Goal: Communication & Community: Answer question/provide support

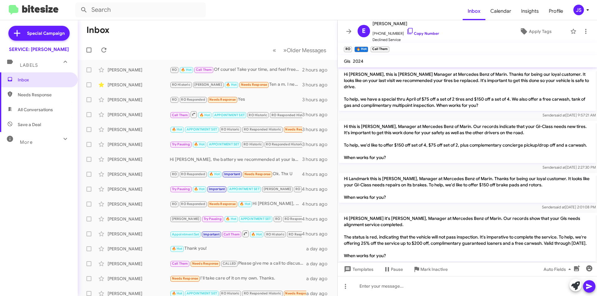
scroll to position [289, 0]
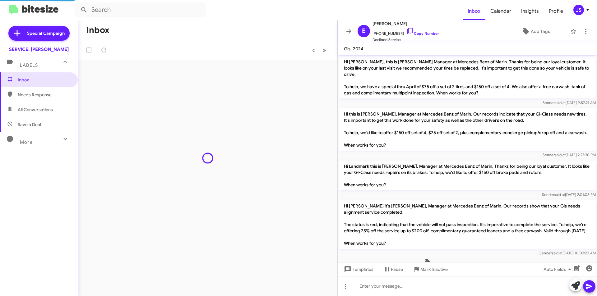
scroll to position [277, 0]
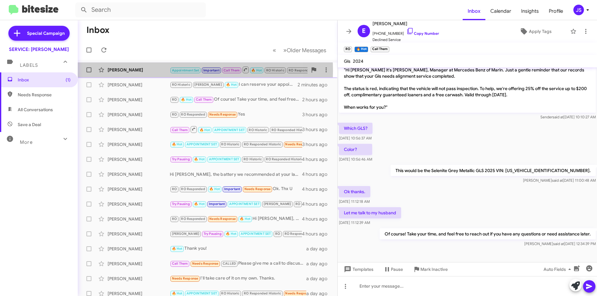
click at [160, 71] on div "[PERSON_NAME]" at bounding box center [139, 70] width 62 height 6
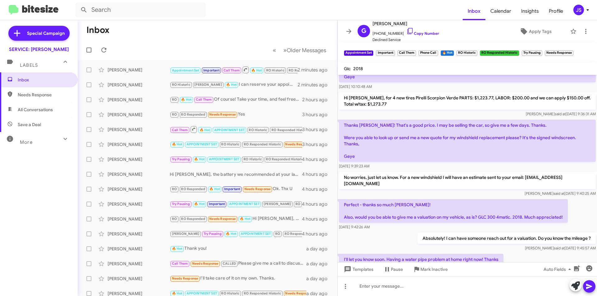
scroll to position [860, 0]
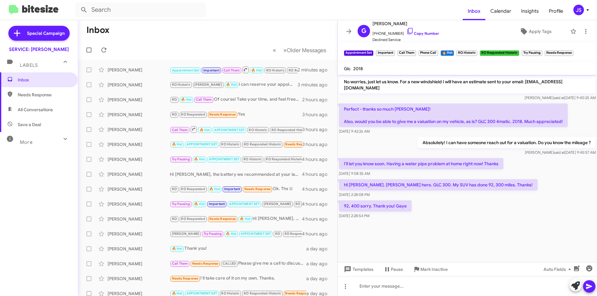
click at [519, 204] on div "92, 400 sorry. Thank you! Gaye [DATE] 2:28:54 PM" at bounding box center [467, 209] width 259 height 21
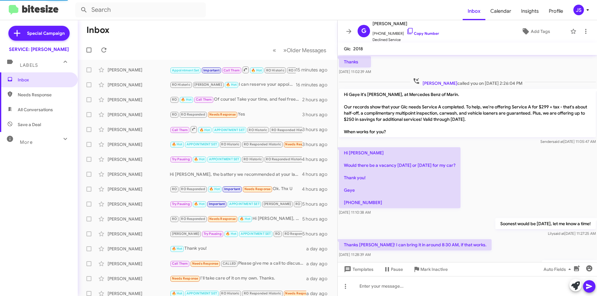
scroll to position [476, 0]
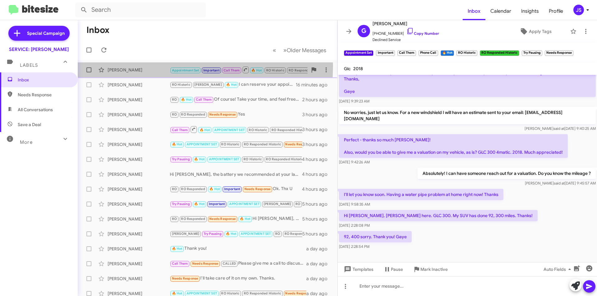
click at [154, 66] on div "Gaye Marks Appointment Set Important Call Them 🔥 Hot RO Historic RO Responded H…" at bounding box center [208, 70] width 250 height 12
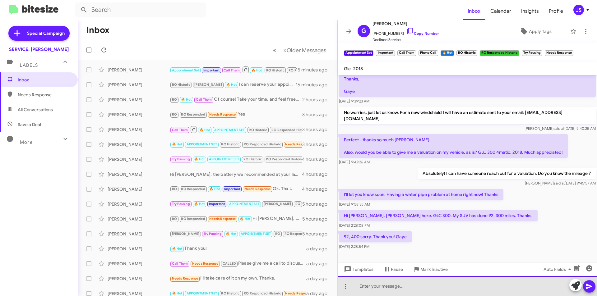
click at [437, 289] on div at bounding box center [467, 286] width 259 height 20
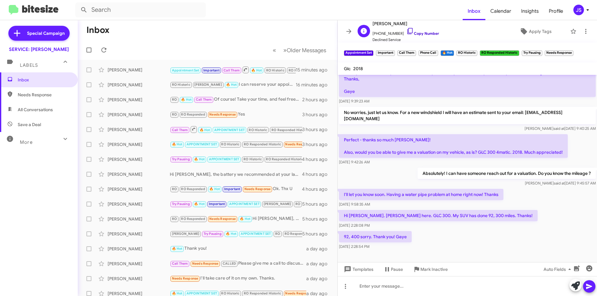
click at [407, 31] on icon at bounding box center [409, 31] width 5 height 6
click at [518, 232] on div "92, 400 sorry. Thank you! Gaye [DATE] 2:28:54 PM" at bounding box center [467, 240] width 259 height 21
click at [575, 289] on icon at bounding box center [575, 286] width 9 height 9
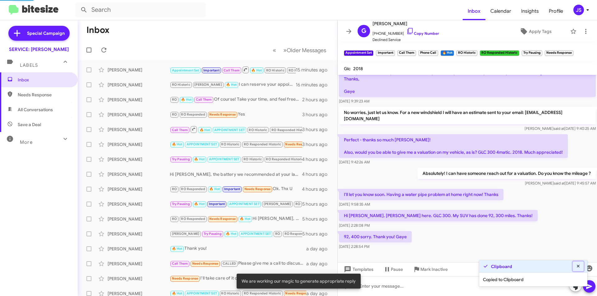
click at [580, 266] on icon at bounding box center [579, 266] width 6 height 4
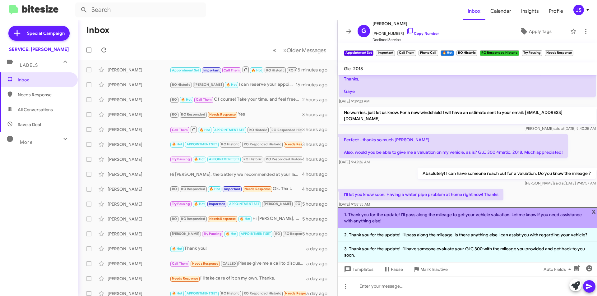
click at [426, 223] on li "1. Thank you for the update! I’ll pass along the mileage to get your vehicle va…" at bounding box center [467, 218] width 259 height 21
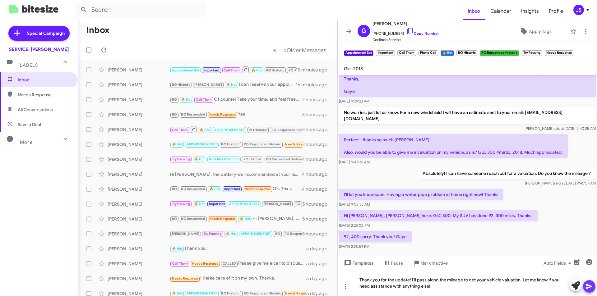
click at [585, 284] on button at bounding box center [589, 286] width 12 height 12
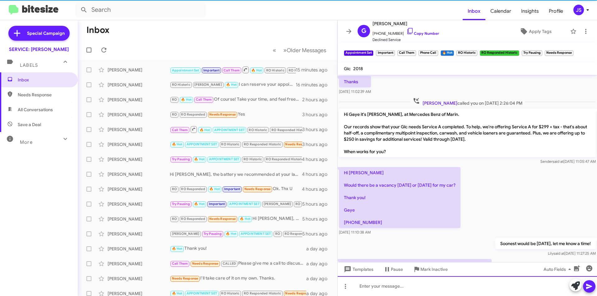
scroll to position [31, 0]
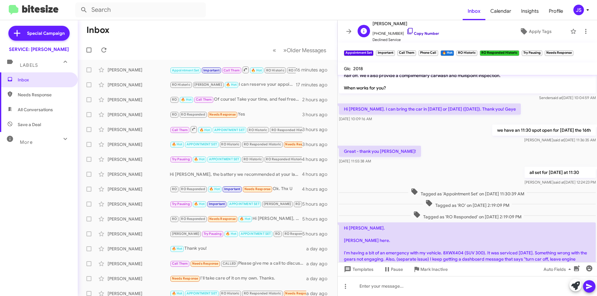
click at [406, 30] on icon at bounding box center [409, 30] width 7 height 7
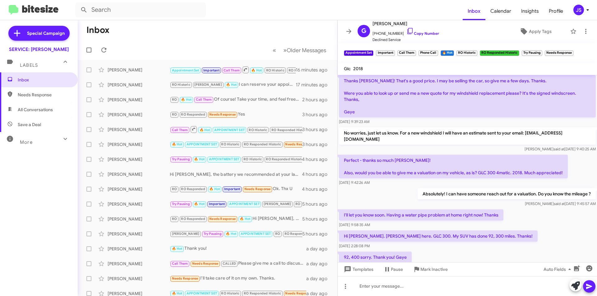
scroll to position [889, 0]
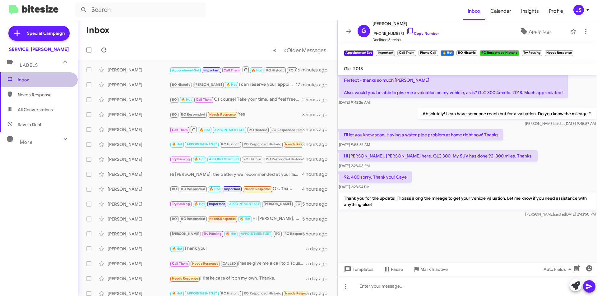
click at [47, 79] on span "Inbox" at bounding box center [44, 80] width 53 height 6
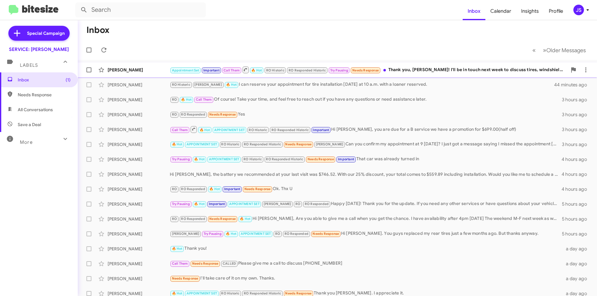
click at [148, 73] on div "Gaye Marks Appointment Set Important Call Them 🔥 Hot RO Historic RO Responded H…" at bounding box center [337, 70] width 509 height 12
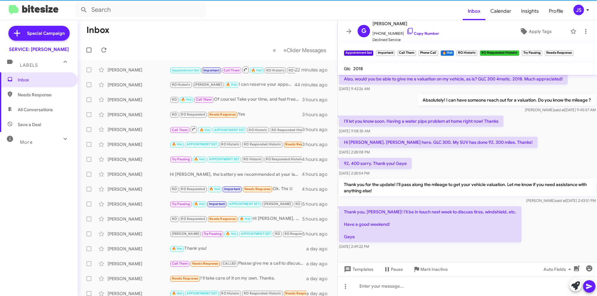
scroll to position [537, 0]
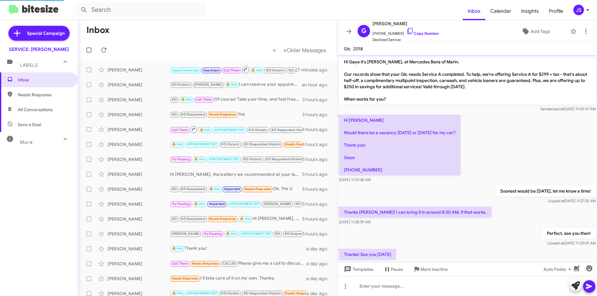
scroll to position [517, 0]
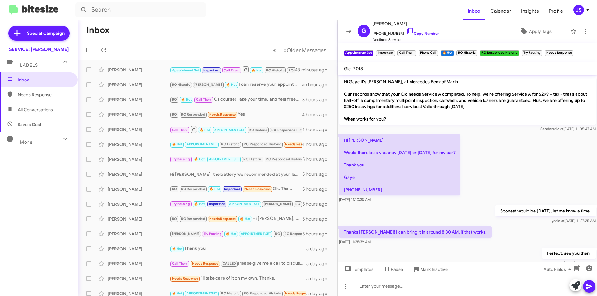
scroll to position [537, 0]
